Goal: Task Accomplishment & Management: Manage account settings

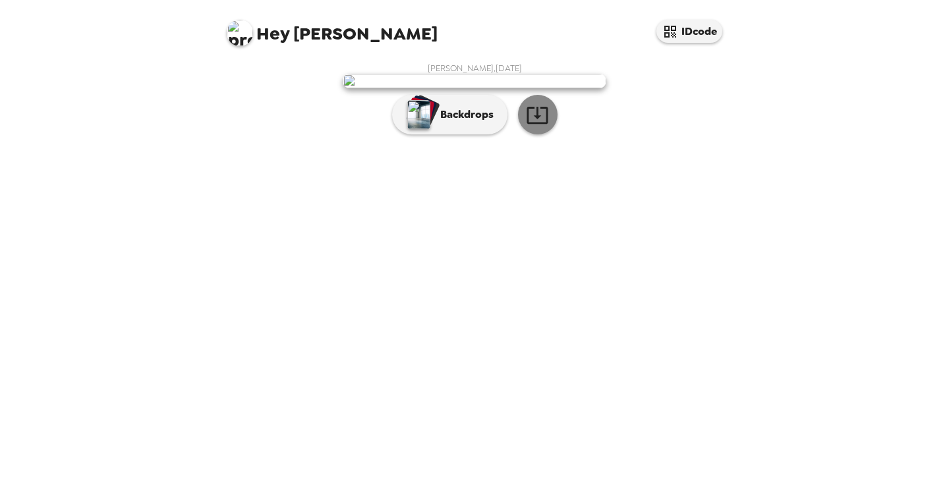
click at [538, 127] on icon "button" at bounding box center [537, 114] width 23 height 23
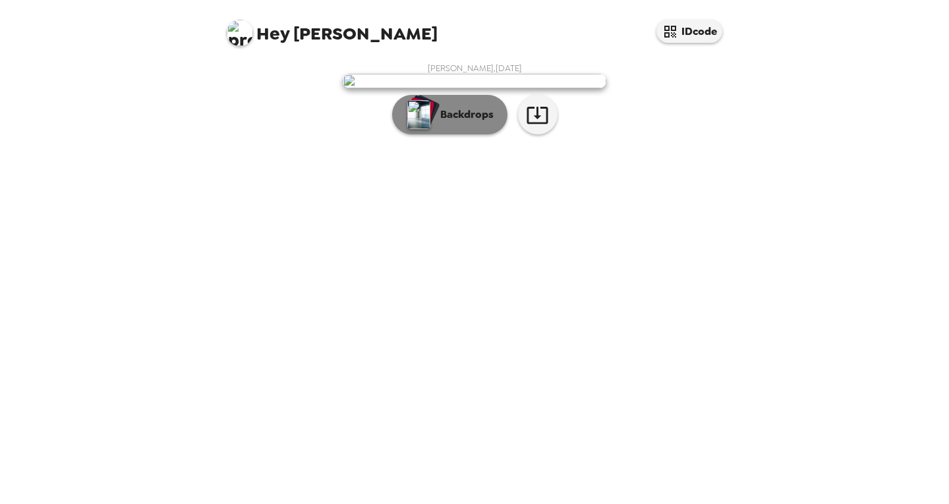
click at [458, 123] on p "Backdrops" at bounding box center [464, 115] width 60 height 16
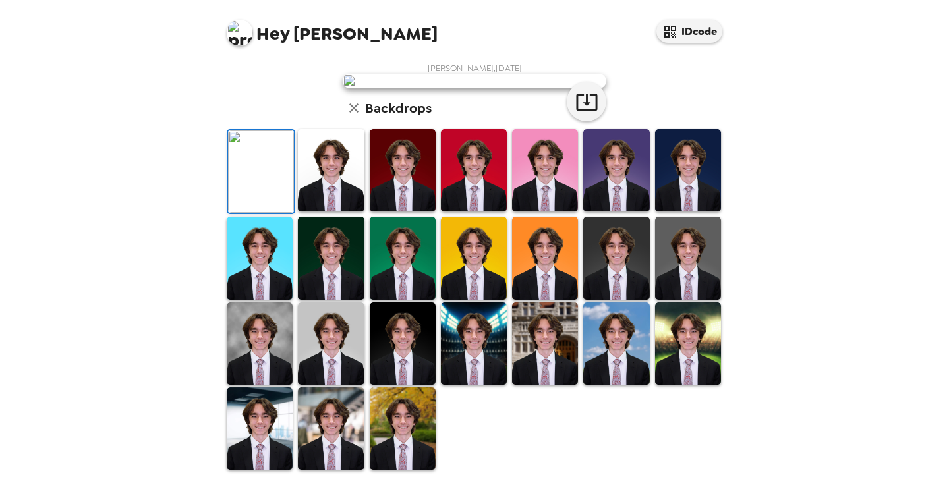
scroll to position [223, 0]
click at [471, 212] on img at bounding box center [474, 170] width 66 height 82
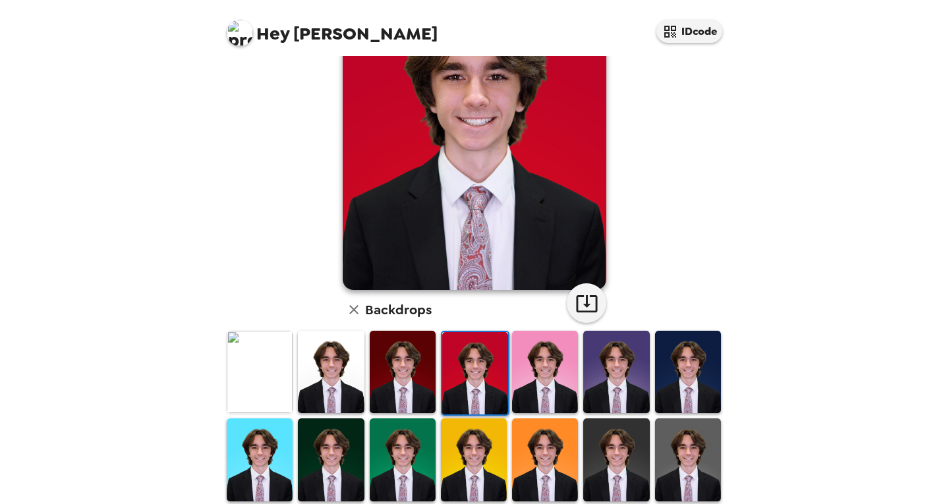
scroll to position [112, 0]
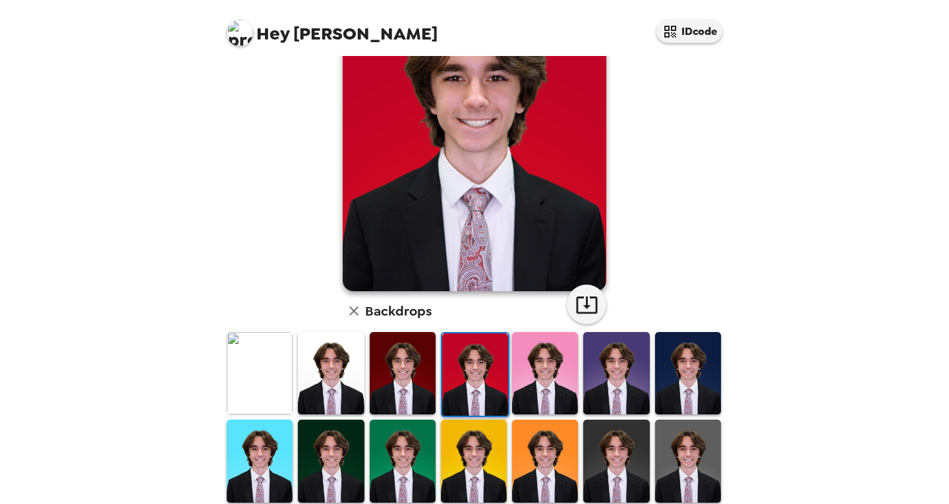
click at [697, 366] on img at bounding box center [688, 373] width 66 height 82
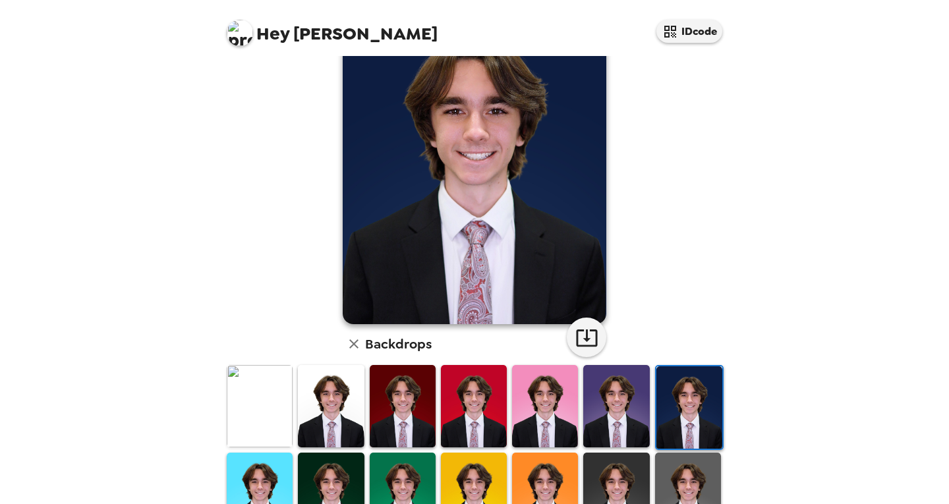
scroll to position [79, 0]
click at [537, 402] on img at bounding box center [545, 406] width 66 height 82
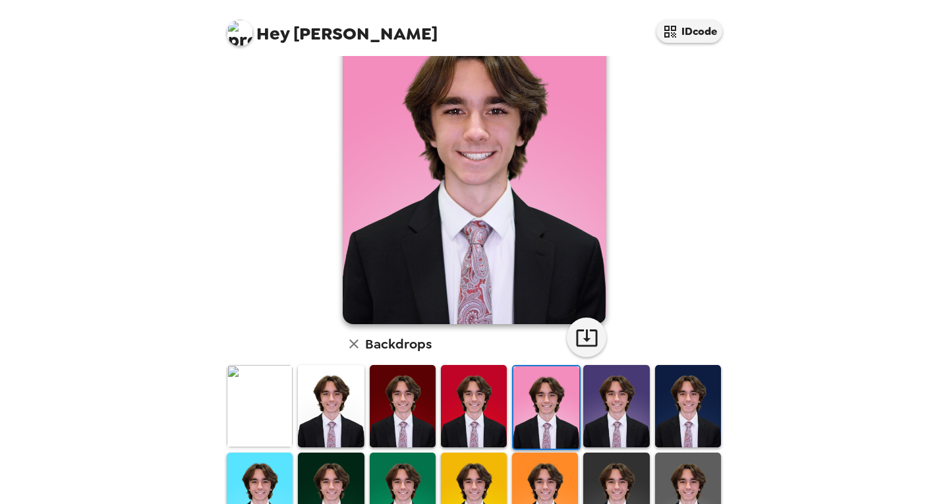
click at [474, 397] on img at bounding box center [474, 406] width 66 height 82
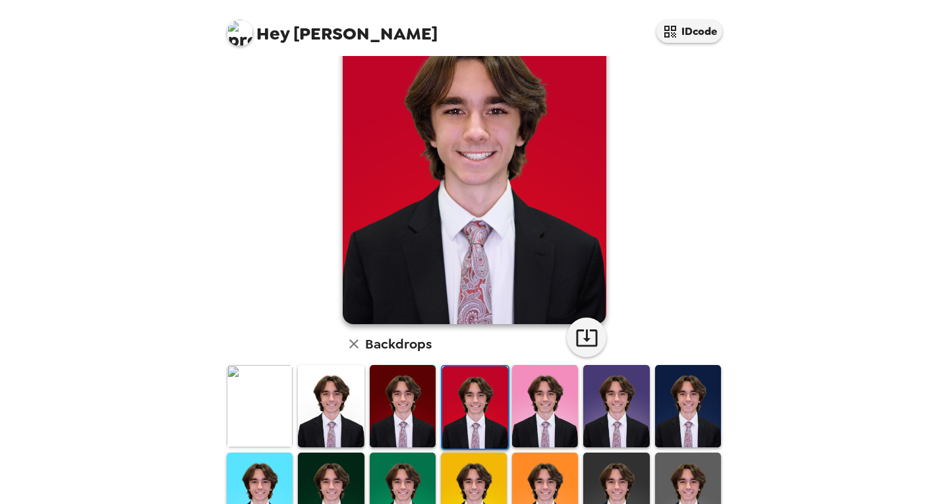
click at [408, 404] on img at bounding box center [403, 406] width 66 height 82
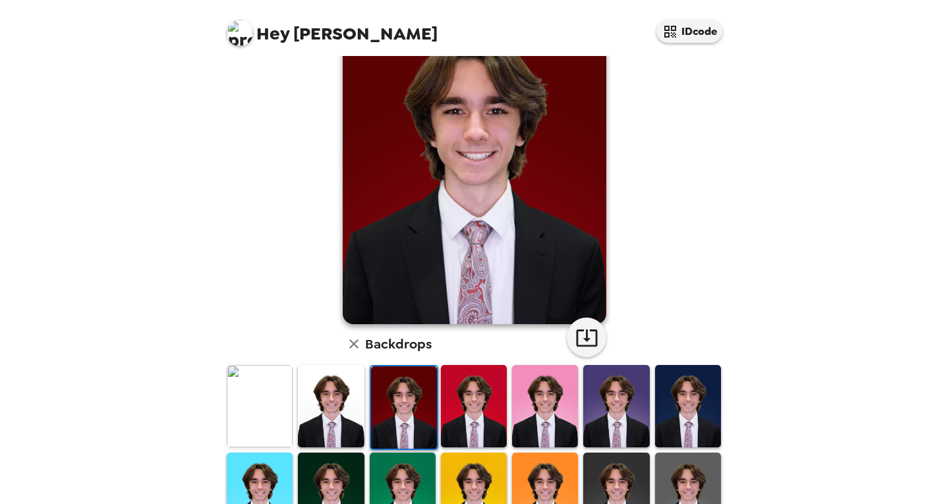
click at [357, 403] on img at bounding box center [331, 406] width 66 height 82
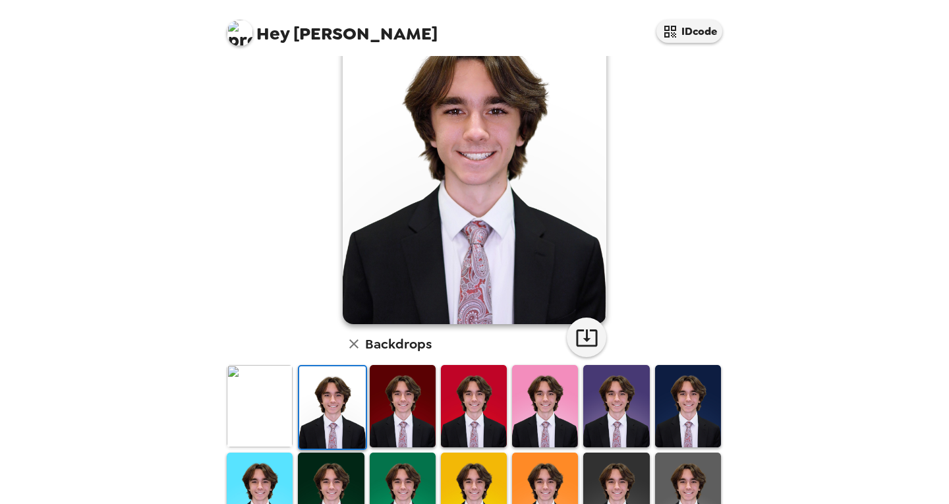
click at [404, 399] on img at bounding box center [403, 406] width 66 height 82
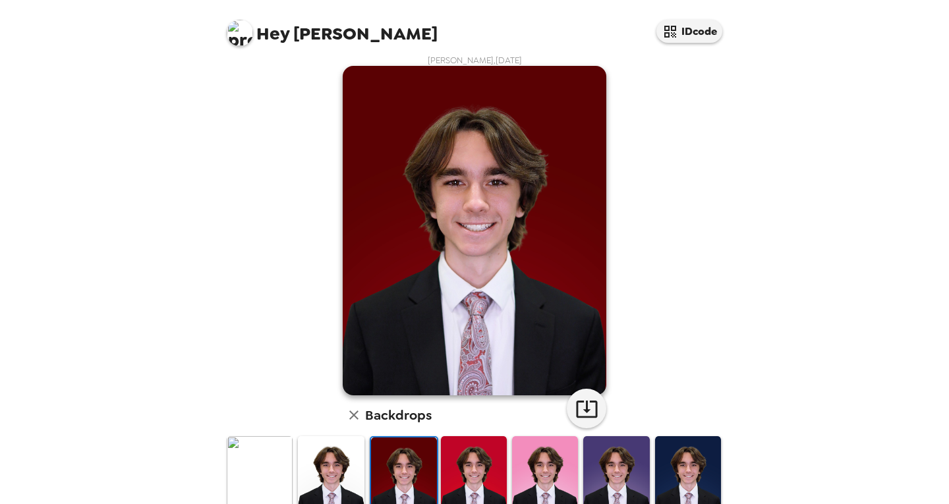
scroll to position [7, 0]
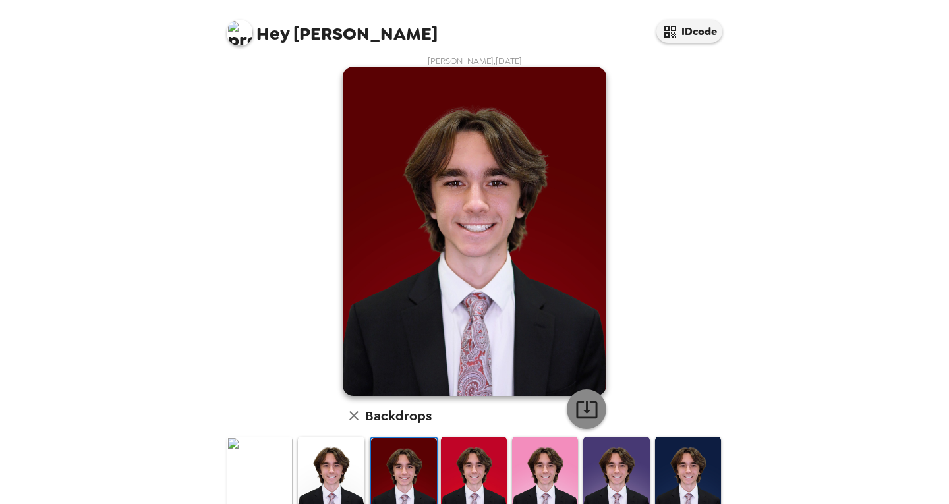
click at [580, 409] on icon "button" at bounding box center [586, 409] width 23 height 23
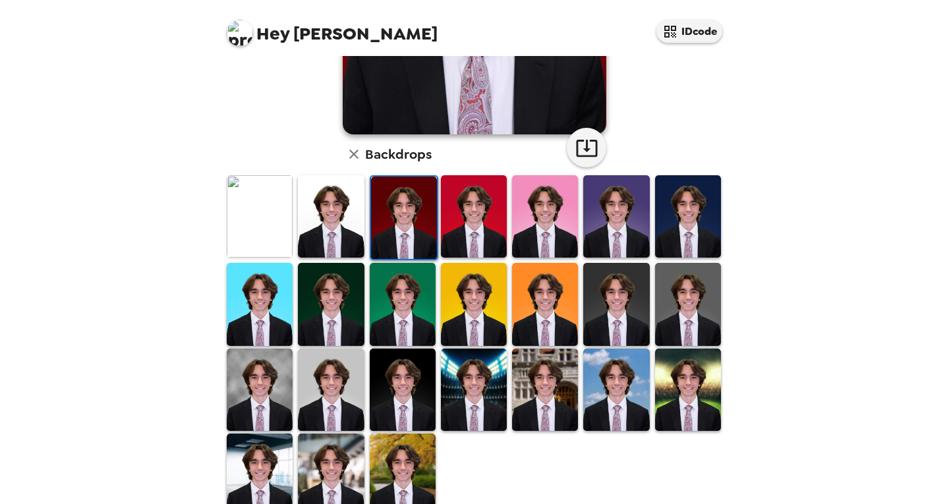
scroll to position [295, 0]
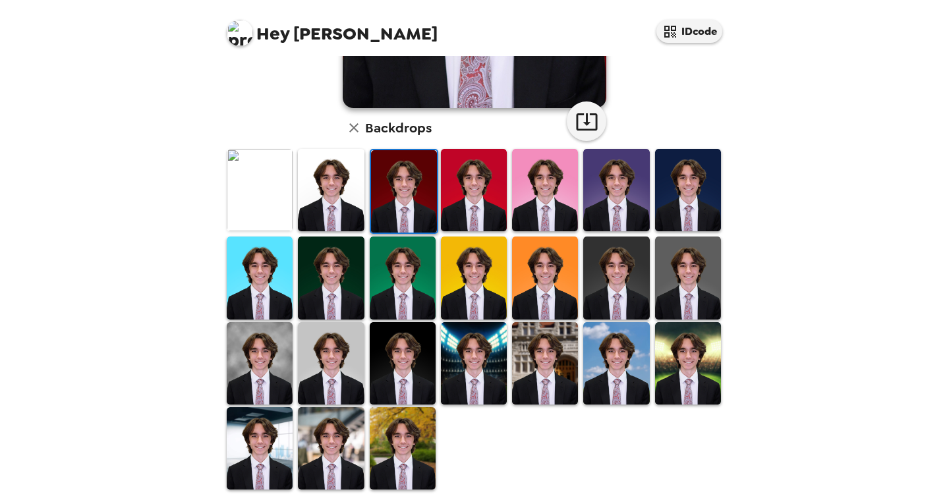
click at [494, 339] on img at bounding box center [474, 363] width 66 height 82
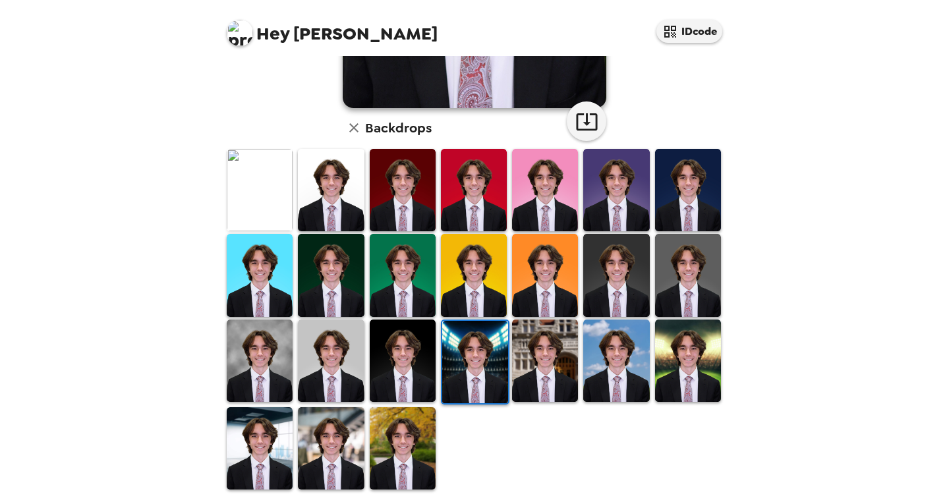
click at [514, 347] on img at bounding box center [545, 361] width 66 height 82
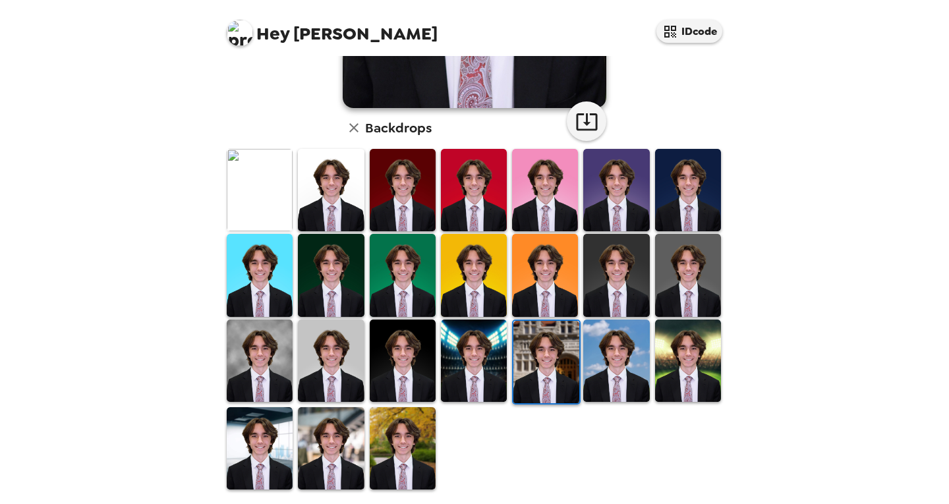
scroll to position [295, 0]
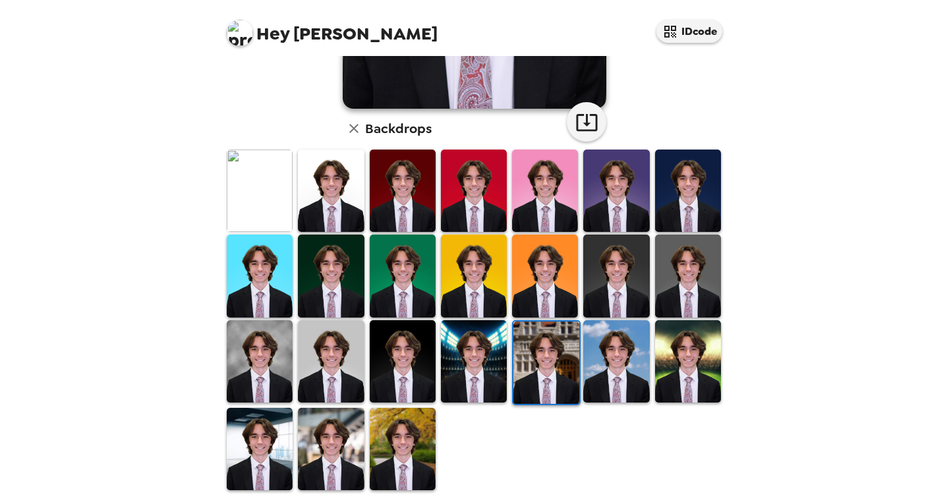
click at [357, 371] on img at bounding box center [331, 361] width 66 height 82
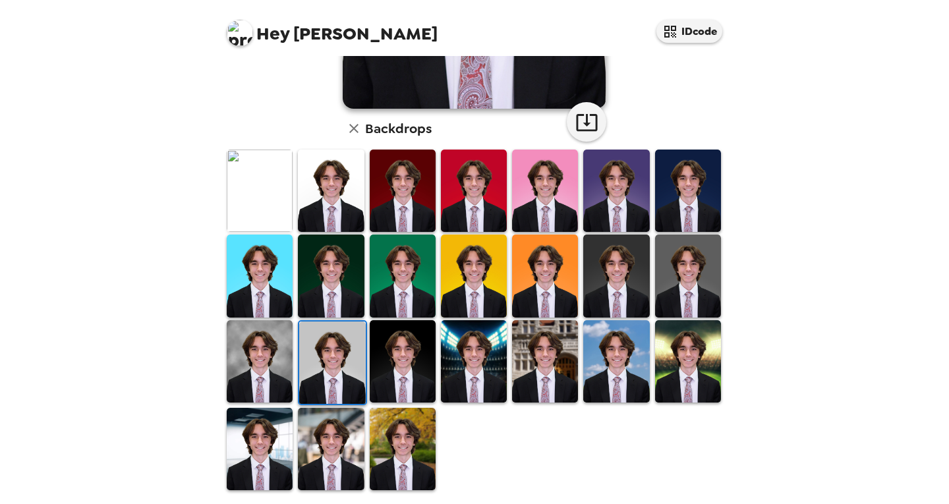
click at [357, 371] on img at bounding box center [332, 363] width 66 height 82
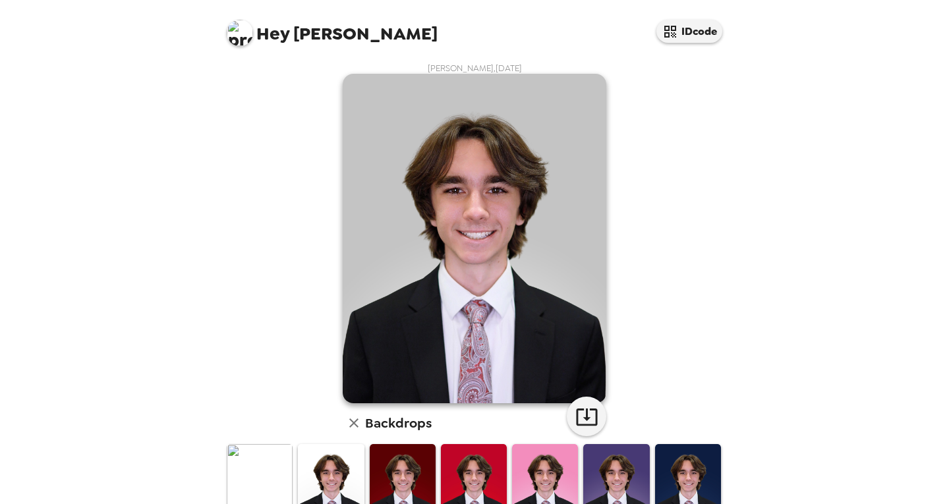
scroll to position [295, 0]
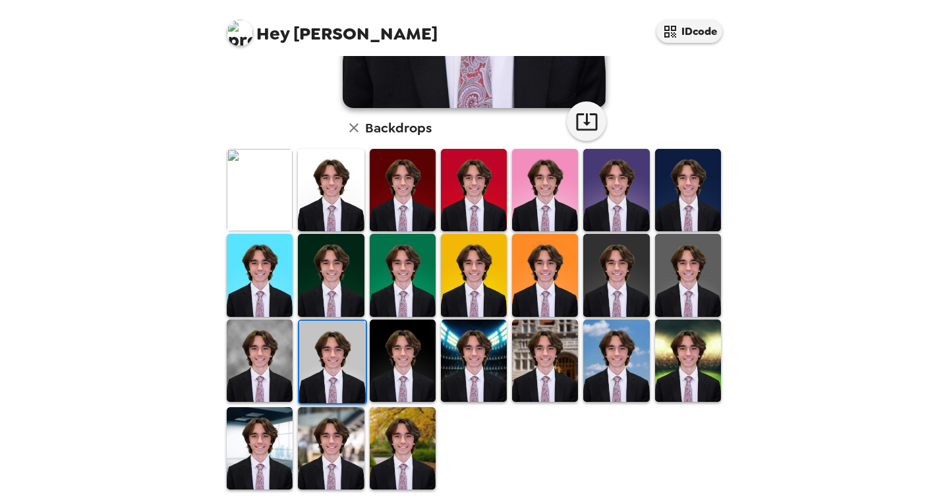
click at [254, 358] on img at bounding box center [260, 361] width 66 height 82
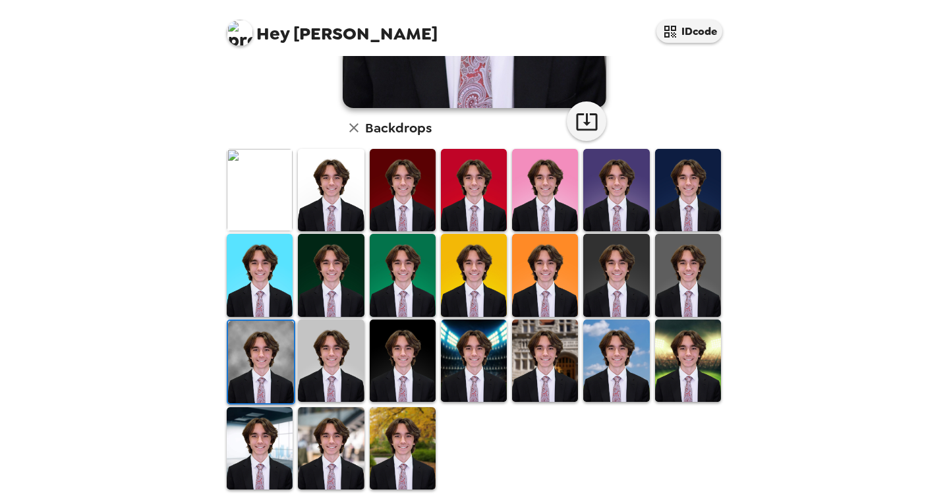
scroll to position [0, 0]
click at [410, 413] on img at bounding box center [403, 448] width 66 height 82
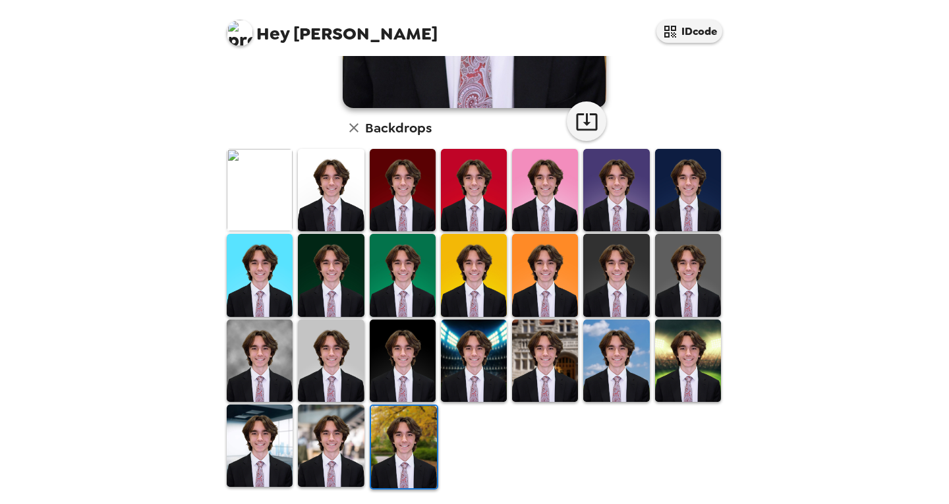
click at [345, 357] on img at bounding box center [331, 361] width 66 height 82
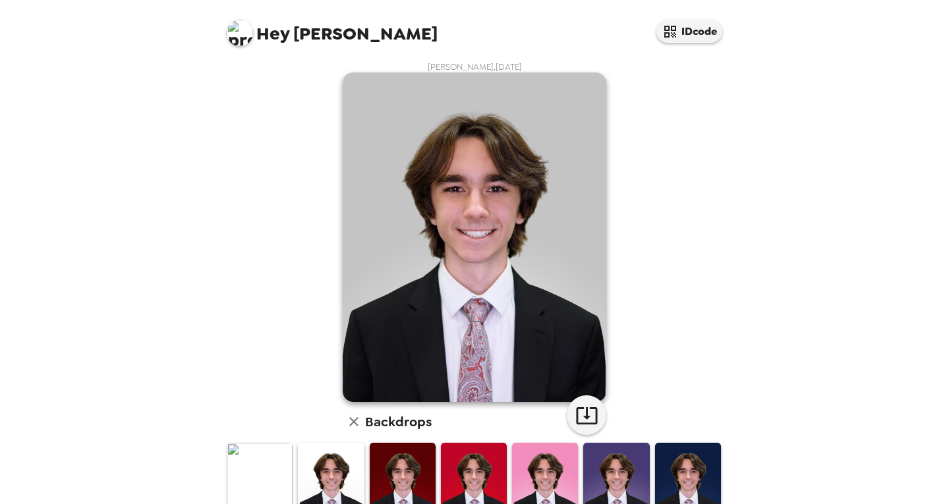
scroll to position [1, 0]
